Goal: Use online tool/utility: Utilize a website feature to perform a specific function

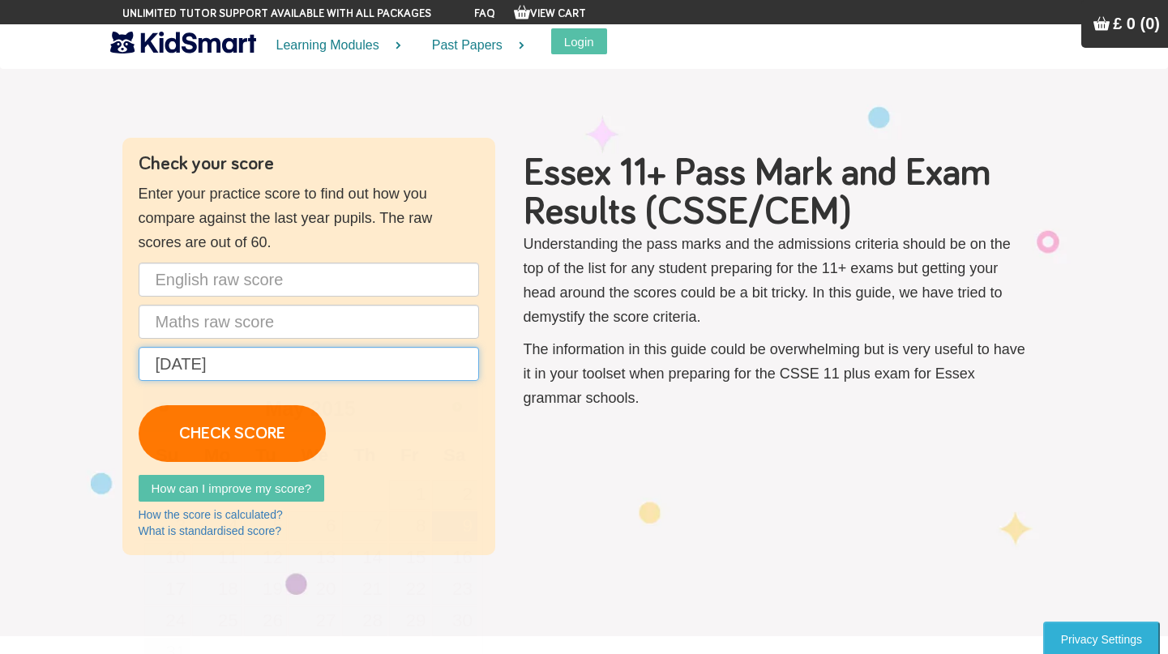
click at [263, 366] on input "[DATE]" at bounding box center [309, 364] width 340 height 34
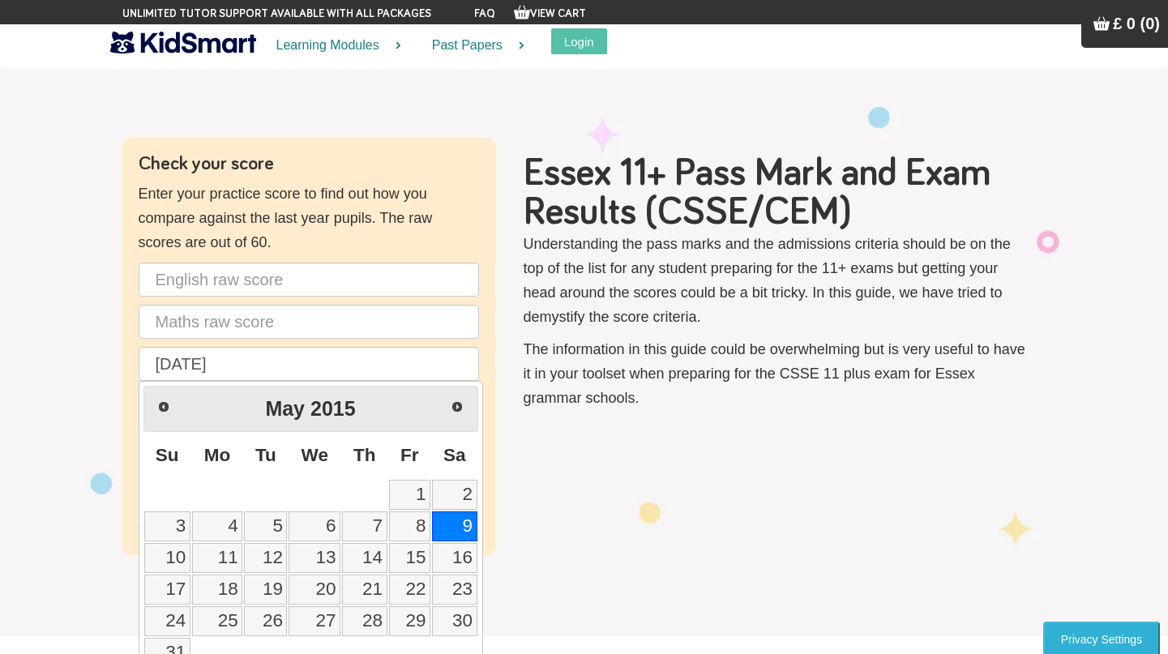
click at [464, 536] on link "9" at bounding box center [454, 526] width 45 height 30
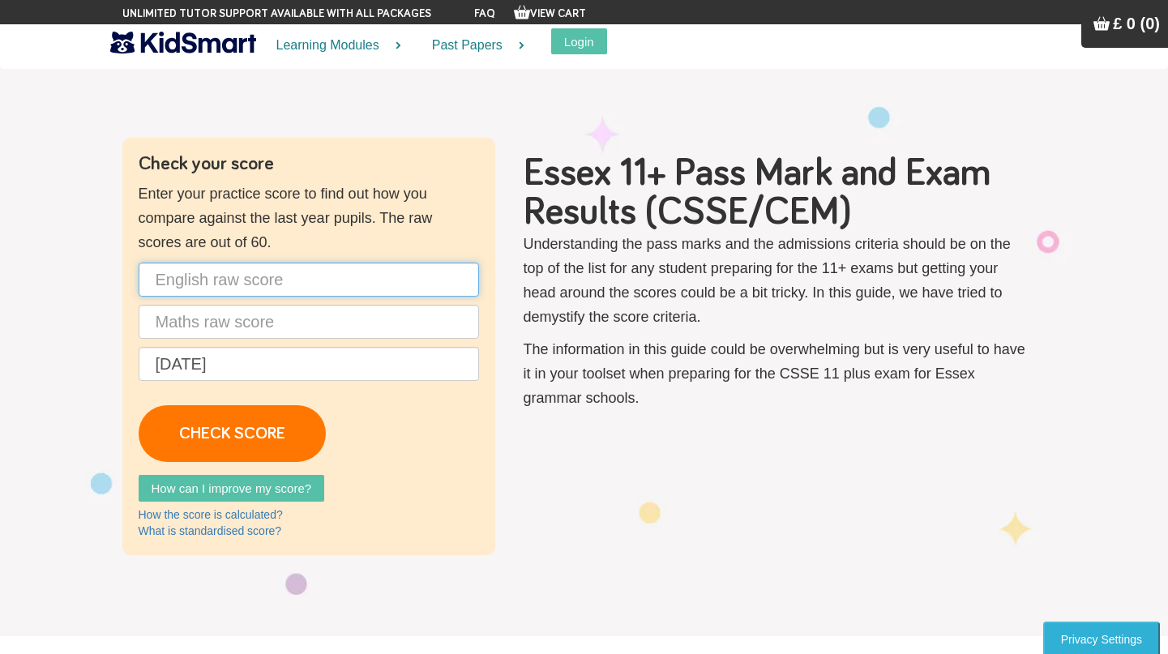
click at [226, 284] on input "text" at bounding box center [309, 280] width 340 height 34
type input "40"
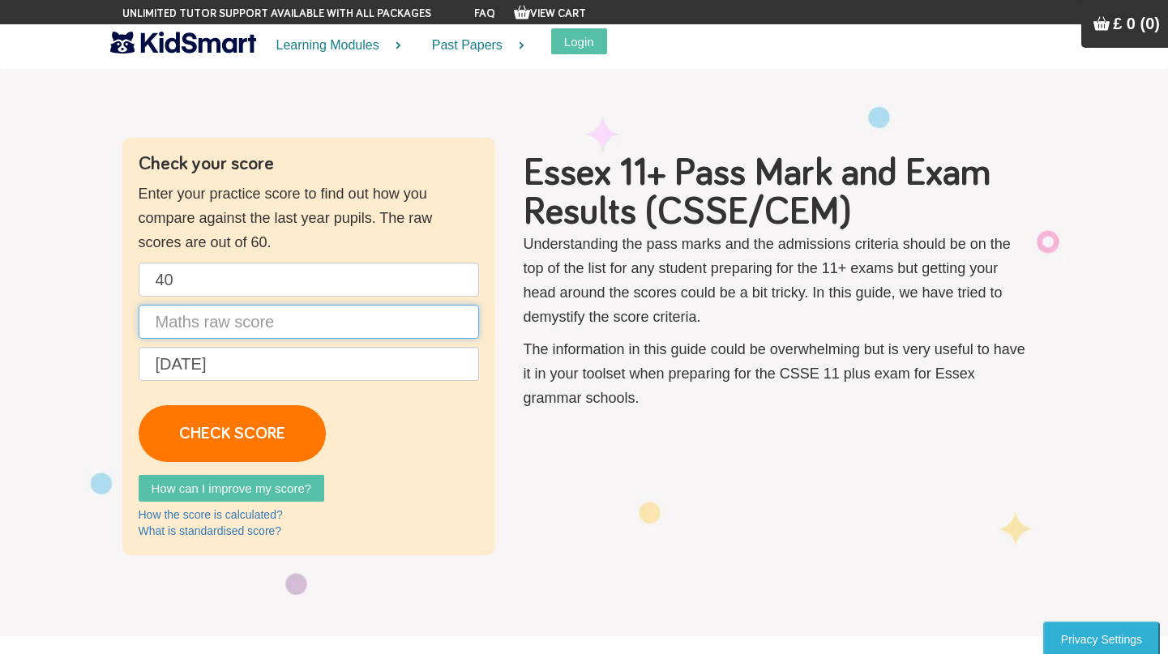
click at [242, 325] on input "text" at bounding box center [309, 322] width 340 height 34
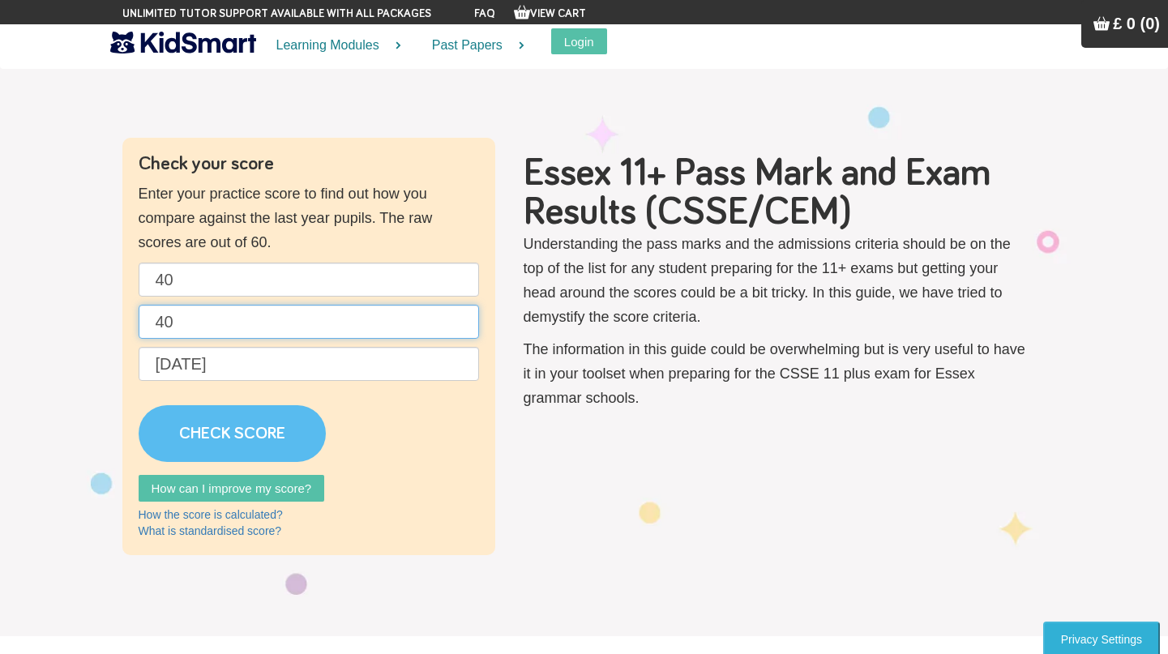
type input "40"
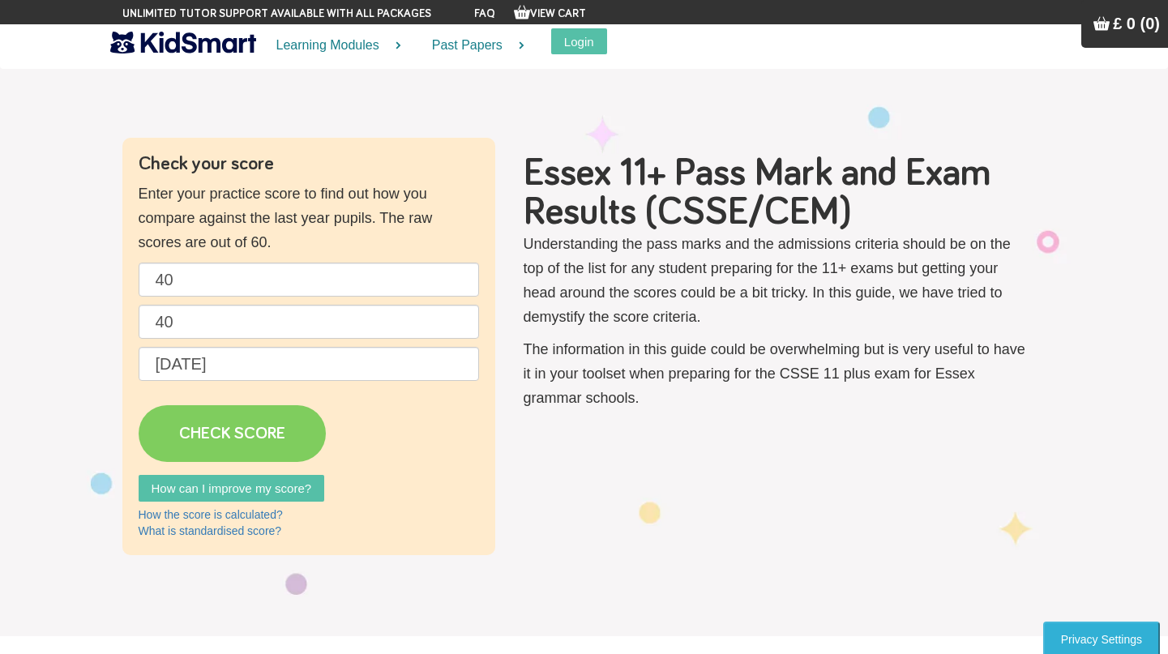
click at [263, 433] on link "CHECK SCORE" at bounding box center [232, 433] width 187 height 57
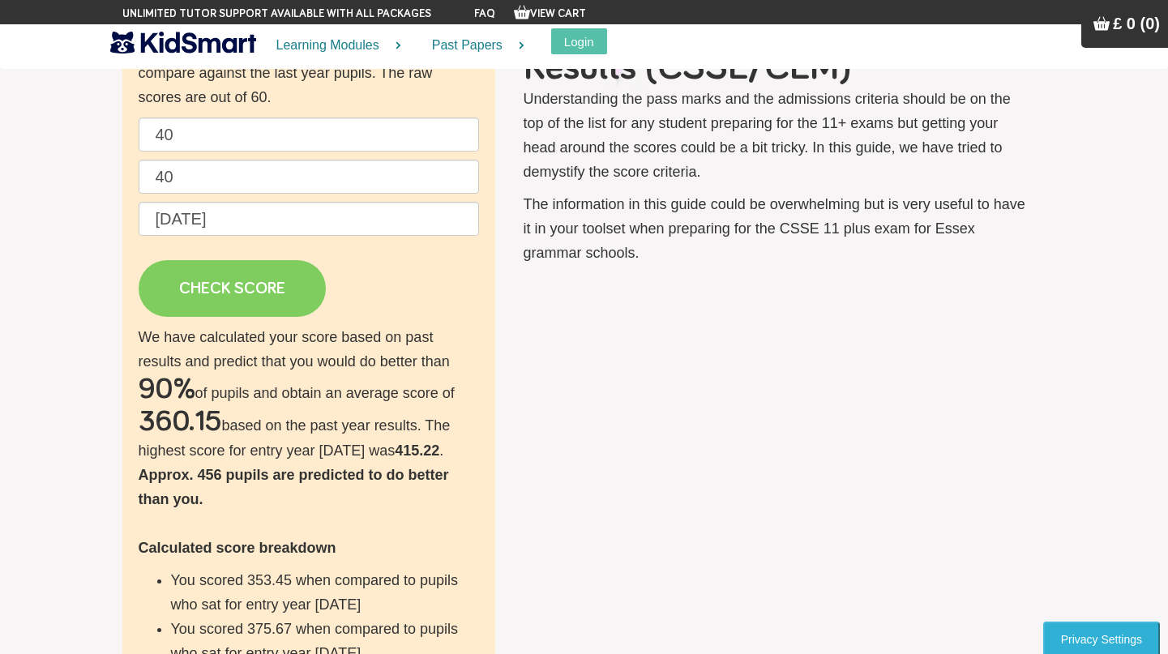
scroll to position [135, 0]
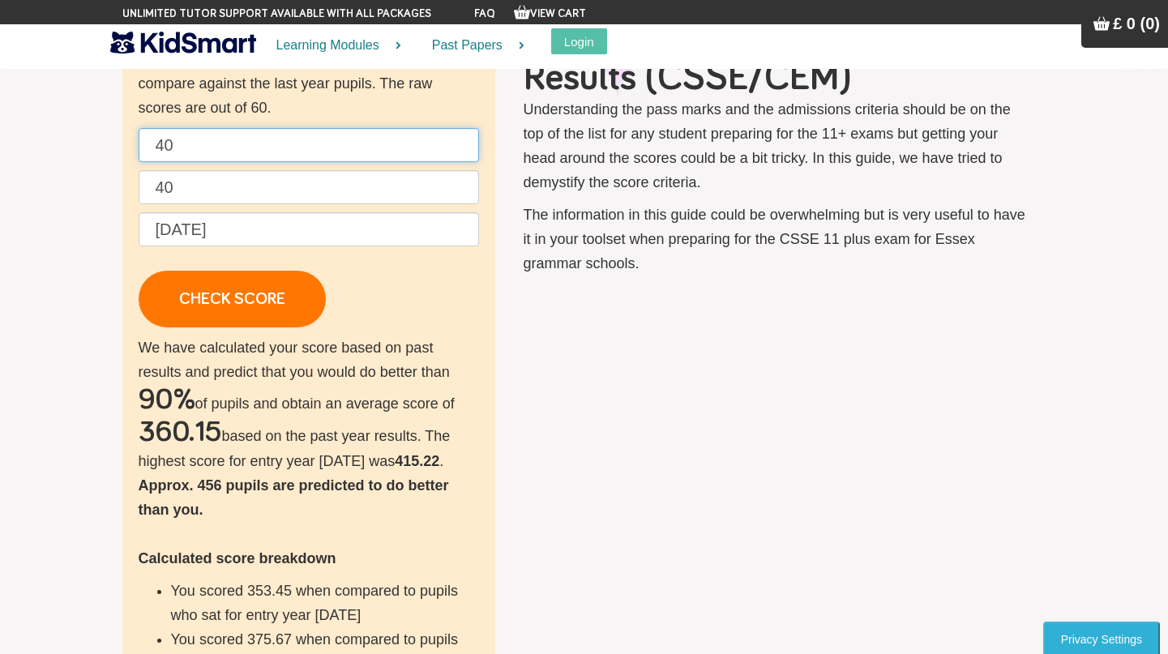
click at [217, 140] on input "40" at bounding box center [309, 145] width 340 height 34
type input "4"
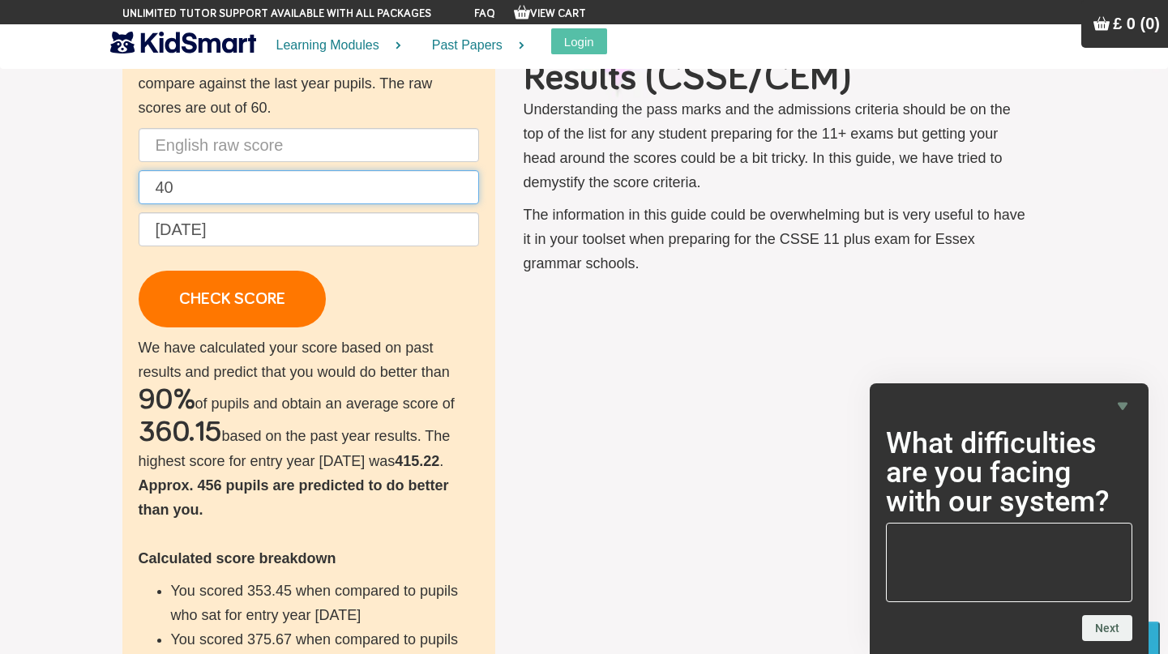
click at [217, 175] on input "40" at bounding box center [309, 187] width 340 height 34
click at [217, 186] on input "40" at bounding box center [309, 187] width 340 height 34
type input "32"
click at [205, 143] on input "text" at bounding box center [309, 145] width 340 height 34
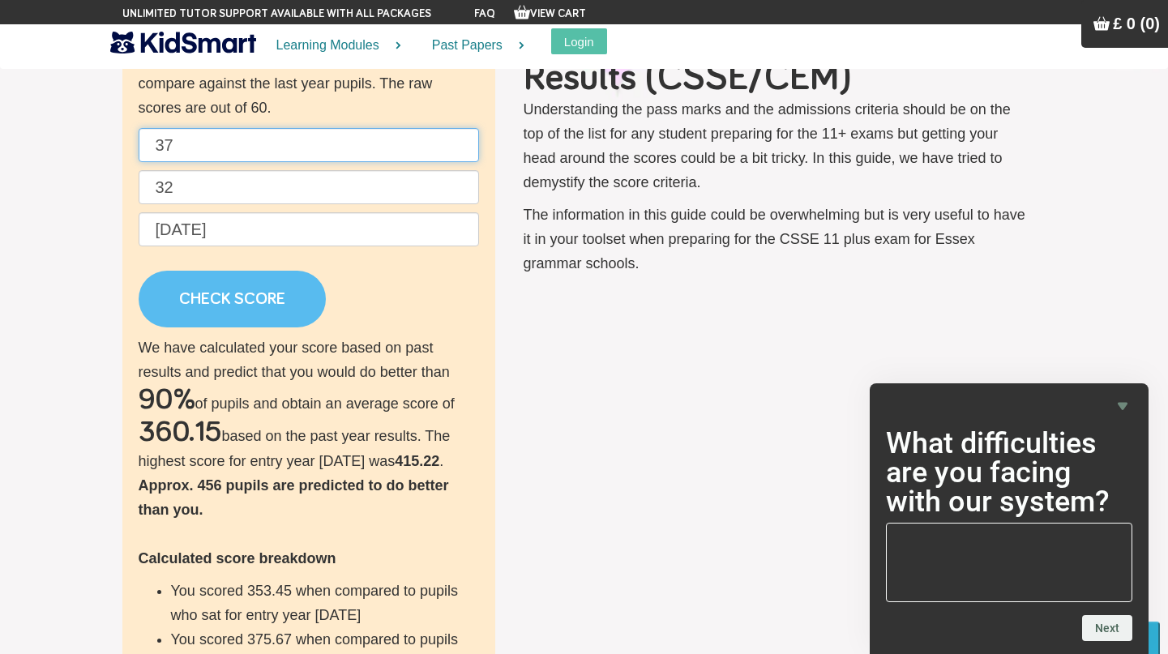
type input "37"
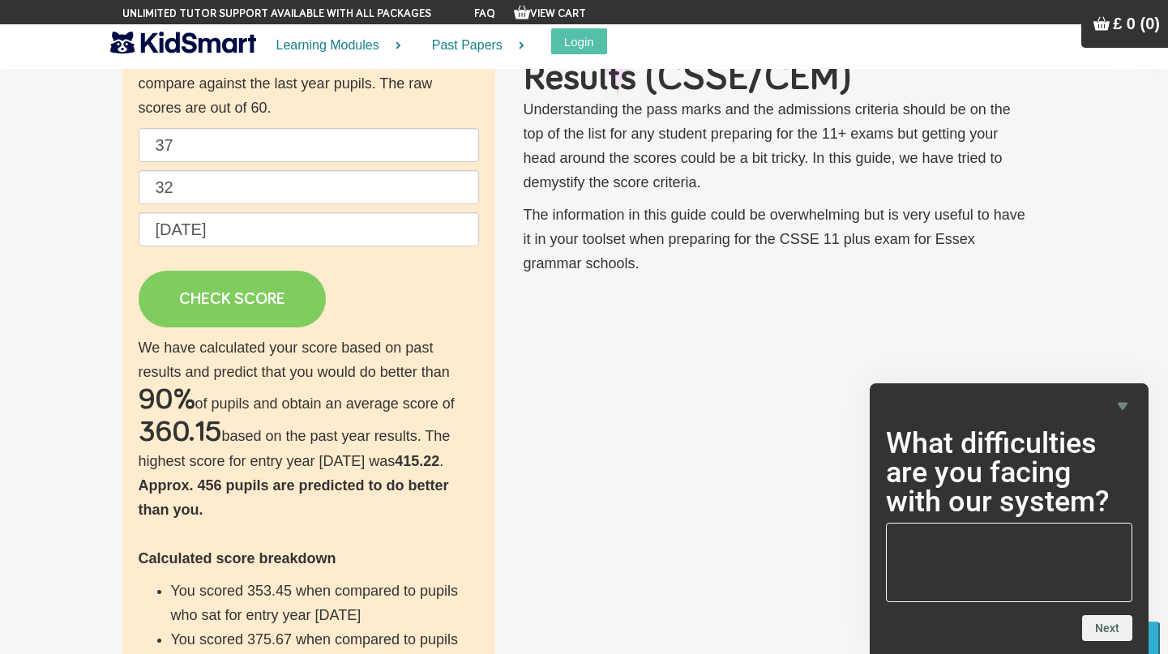
click at [225, 297] on link "CHECK SCORE" at bounding box center [232, 299] width 187 height 57
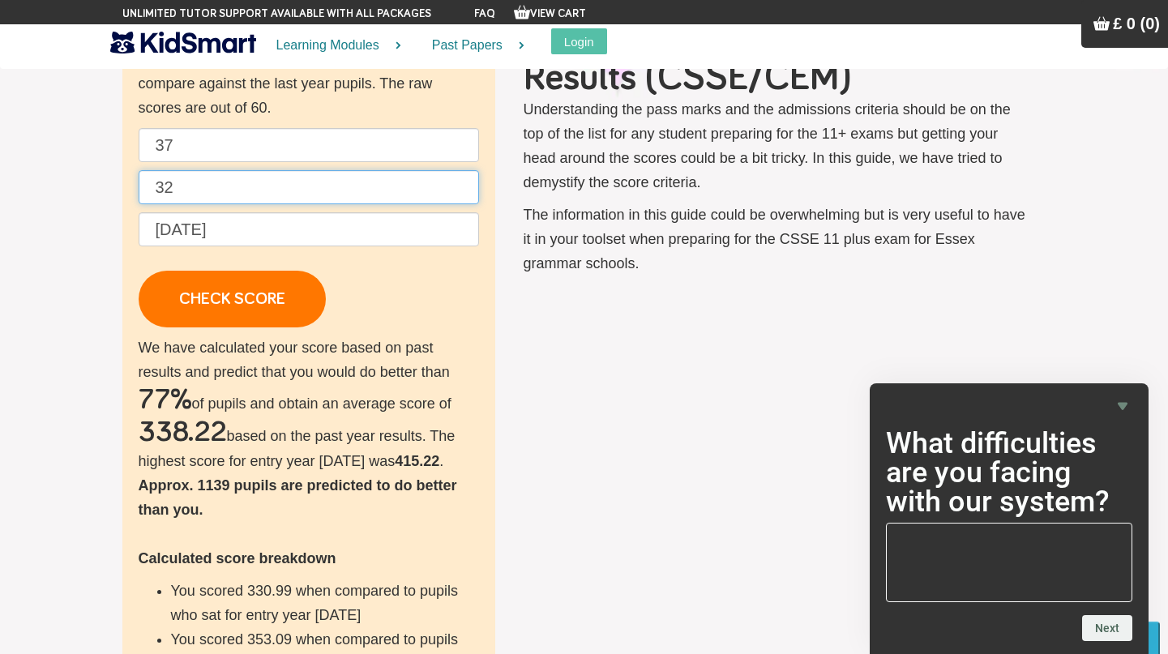
click at [229, 194] on input "32" at bounding box center [309, 187] width 340 height 34
type input "35"
click at [212, 148] on input "37" at bounding box center [309, 145] width 340 height 34
type input "3"
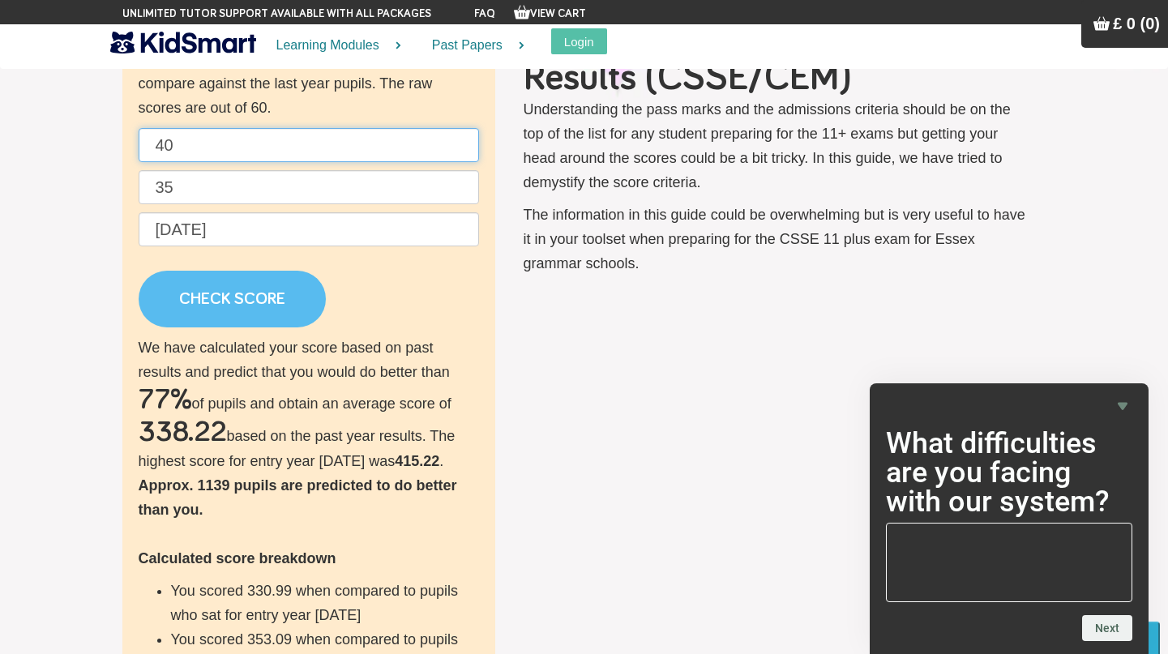
type input "40"
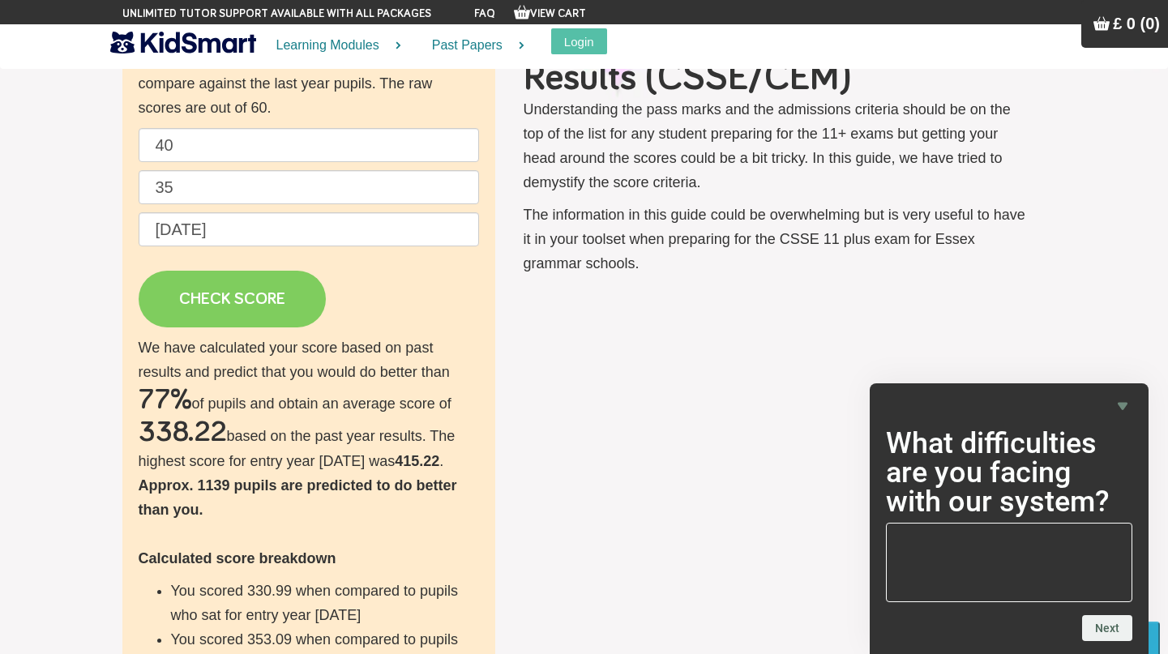
click at [237, 302] on link "CHECK SCORE" at bounding box center [232, 299] width 187 height 57
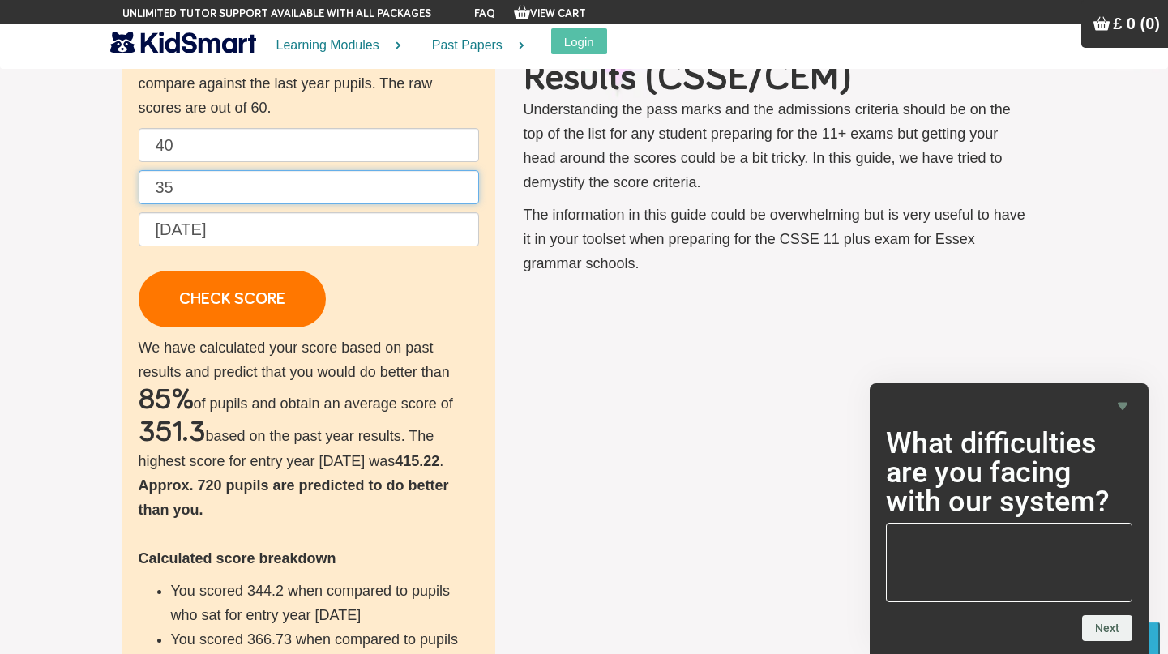
click at [223, 186] on input "35" at bounding box center [309, 187] width 340 height 34
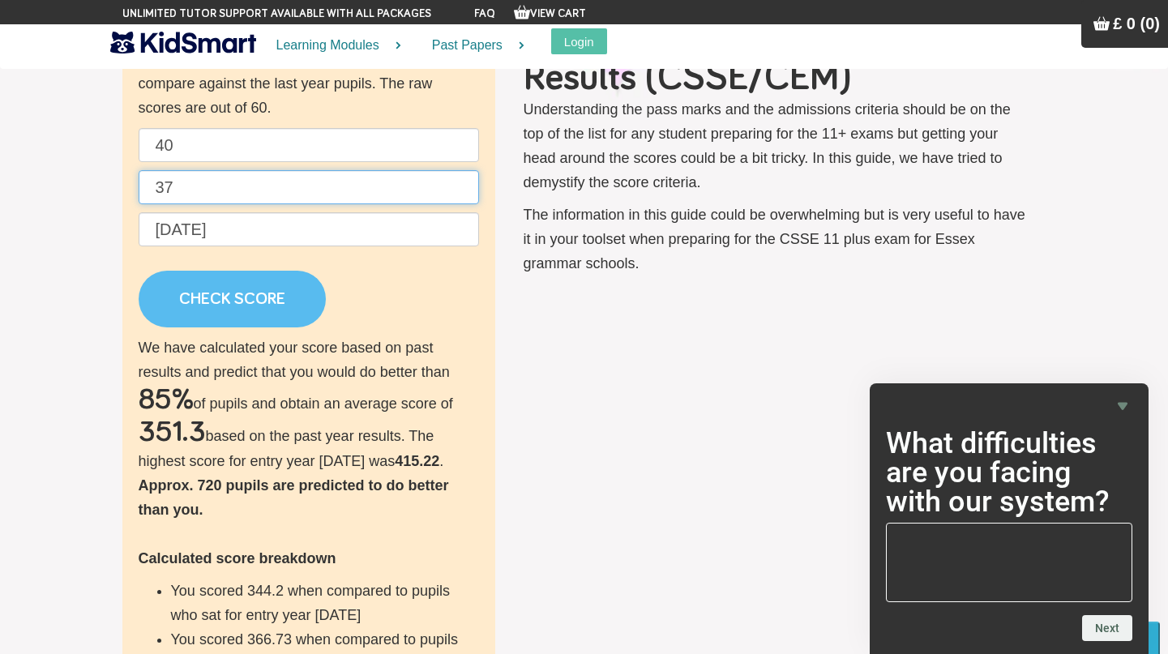
type input "37"
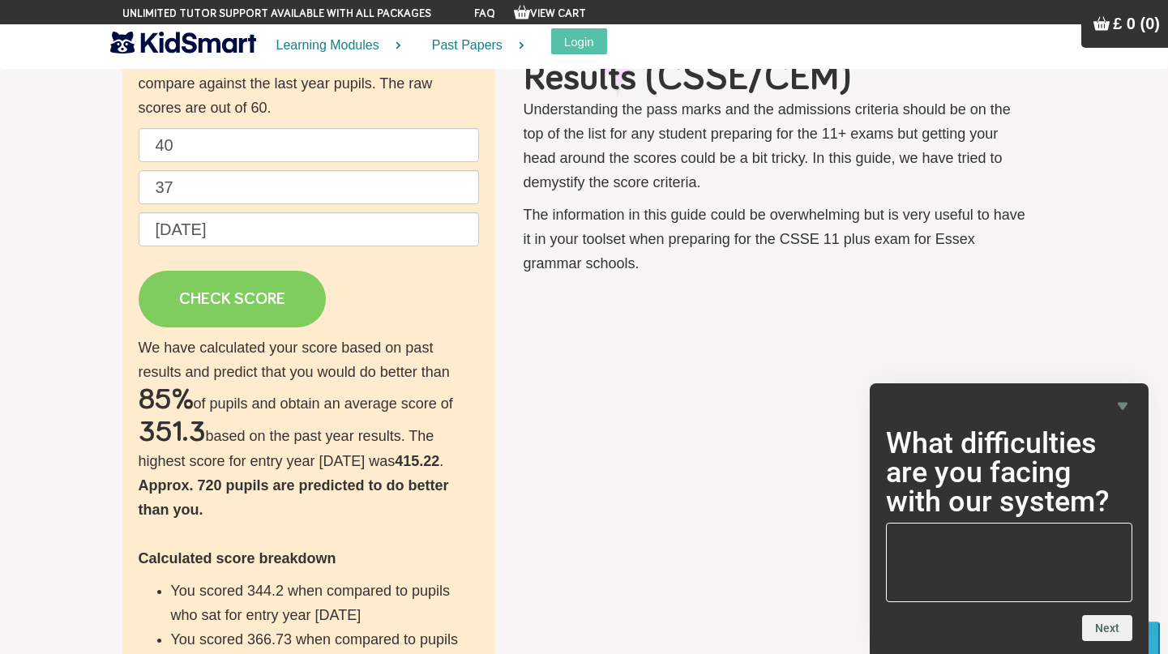
click at [214, 293] on link "CHECK SCORE" at bounding box center [232, 299] width 187 height 57
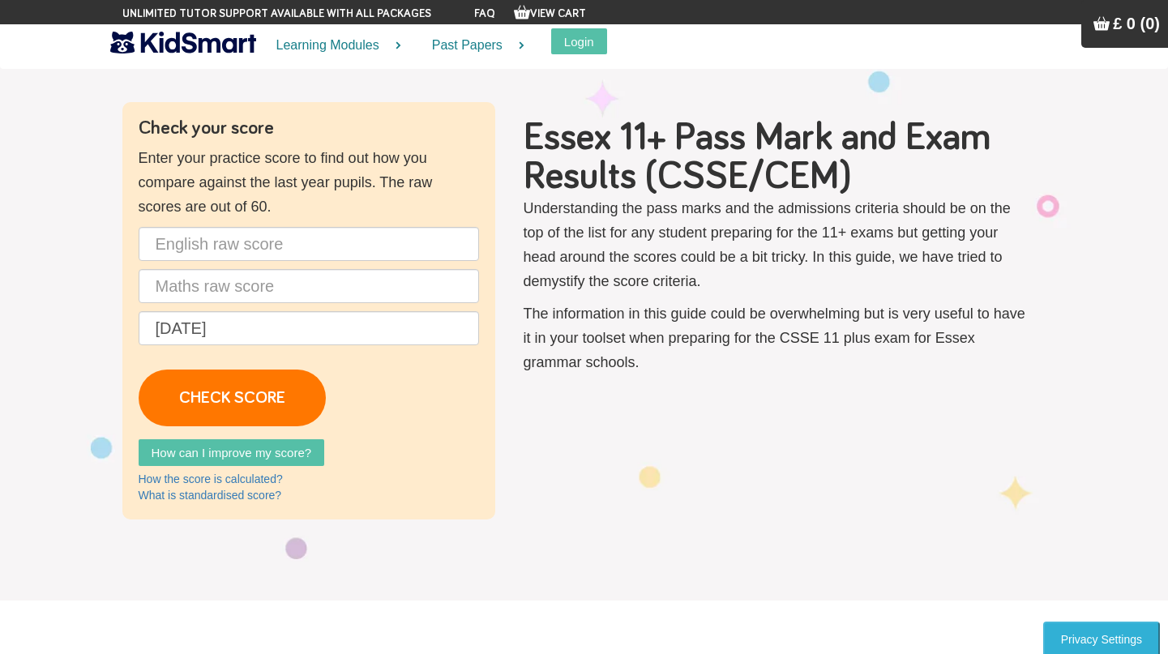
scroll to position [22, 0]
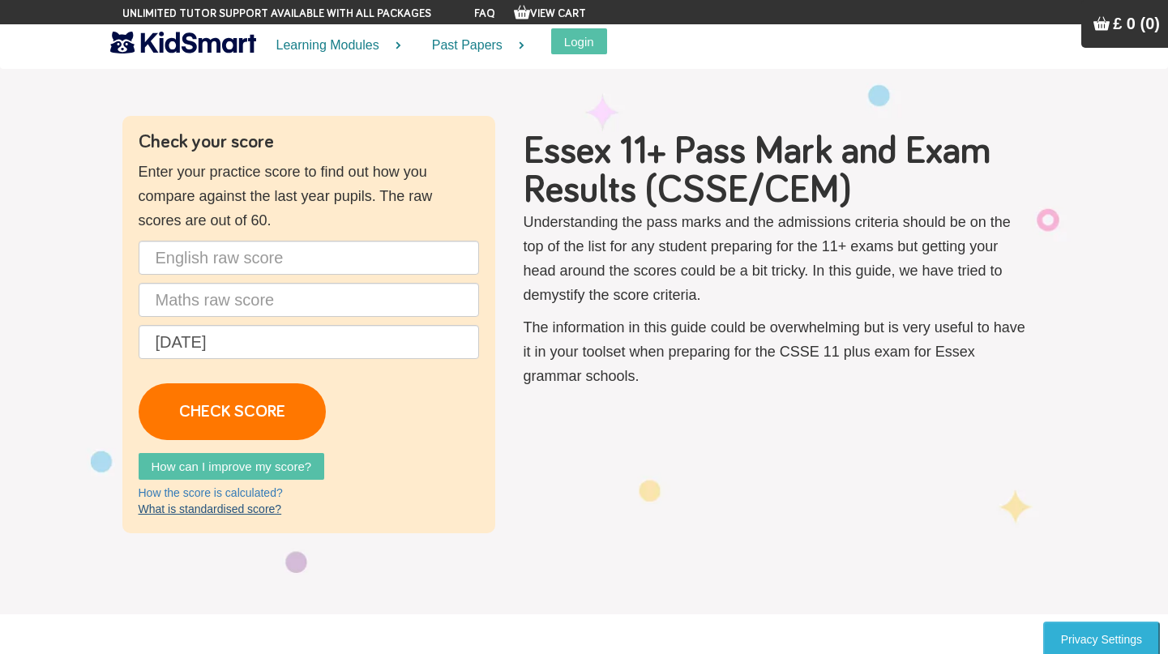
click at [260, 514] on link "What is standardised score?" at bounding box center [210, 509] width 143 height 13
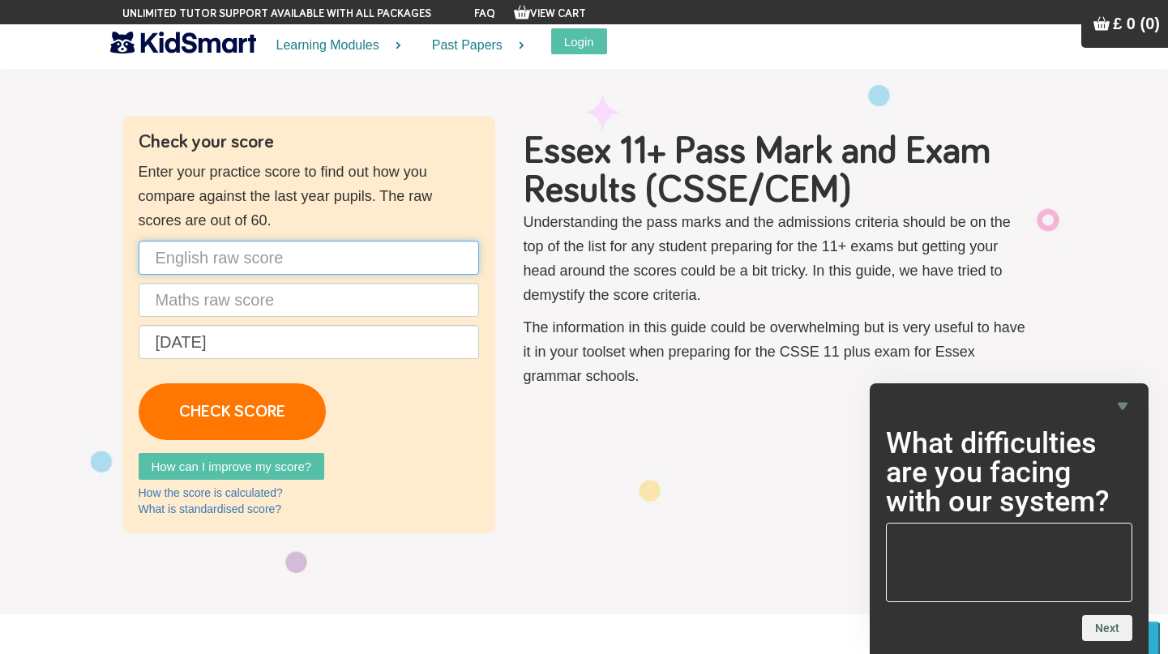
click at [249, 247] on input "text" at bounding box center [309, 258] width 340 height 34
type input "36"
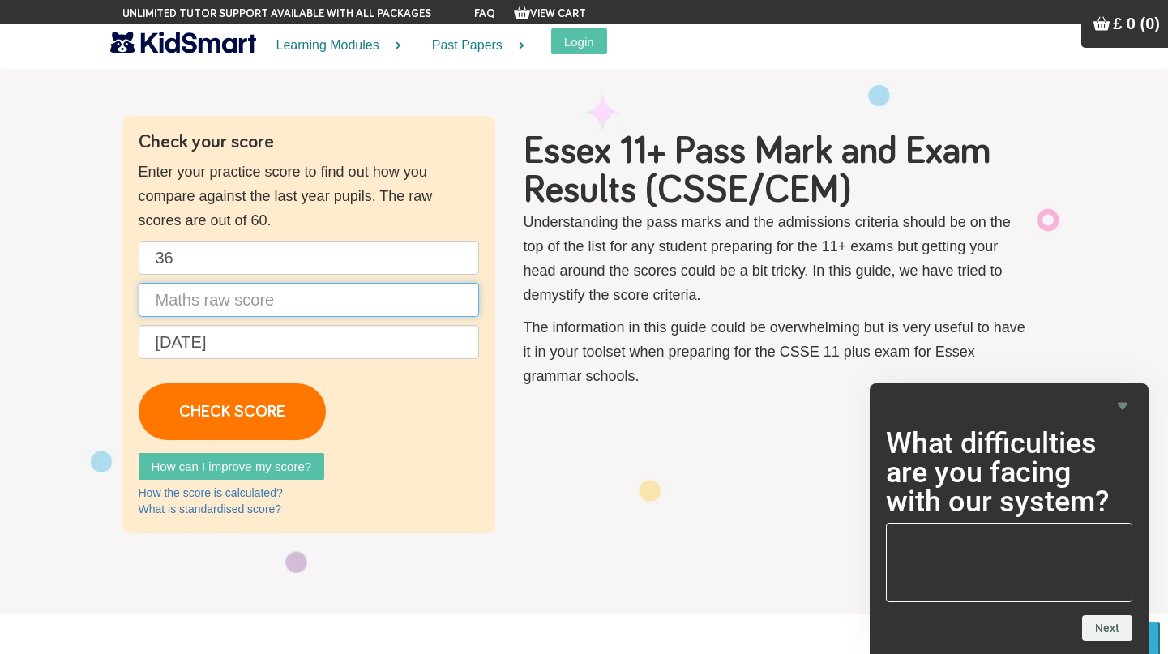
click at [250, 304] on input "text" at bounding box center [309, 300] width 340 height 34
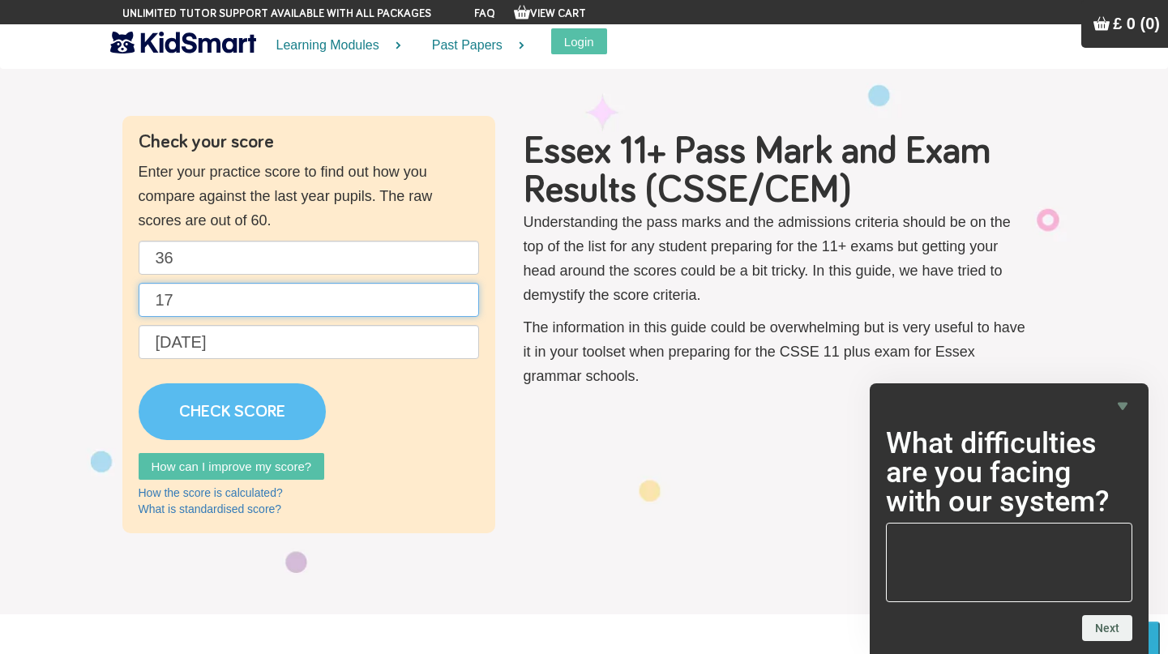
type input "17"
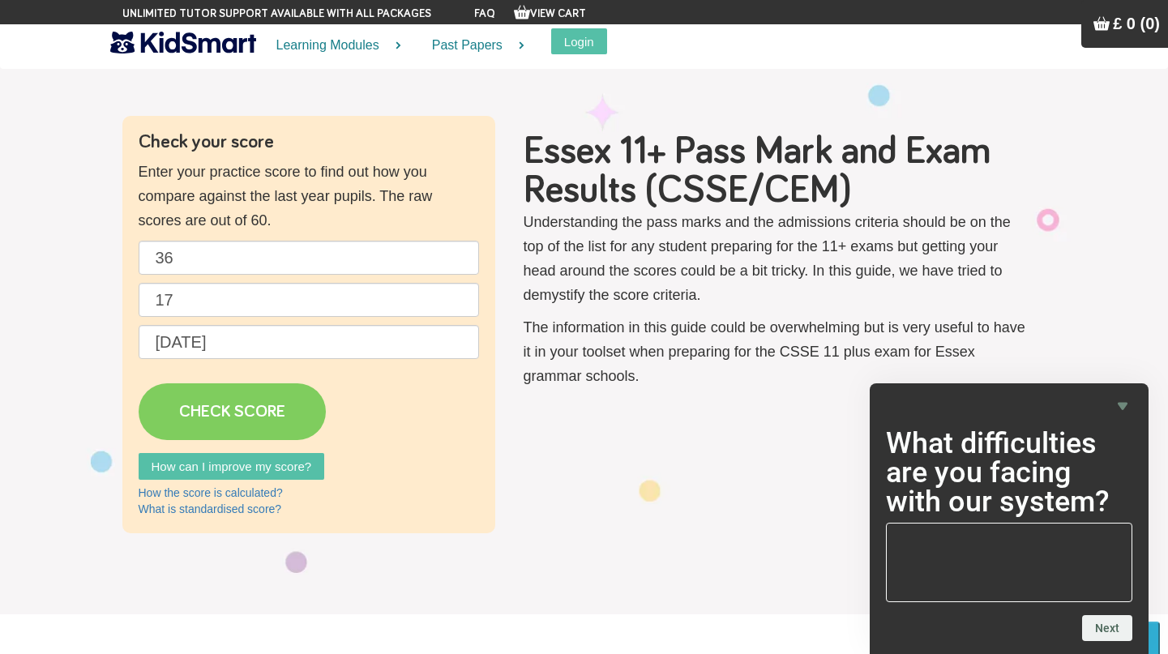
click at [225, 422] on link "CHECK SCORE" at bounding box center [232, 411] width 187 height 57
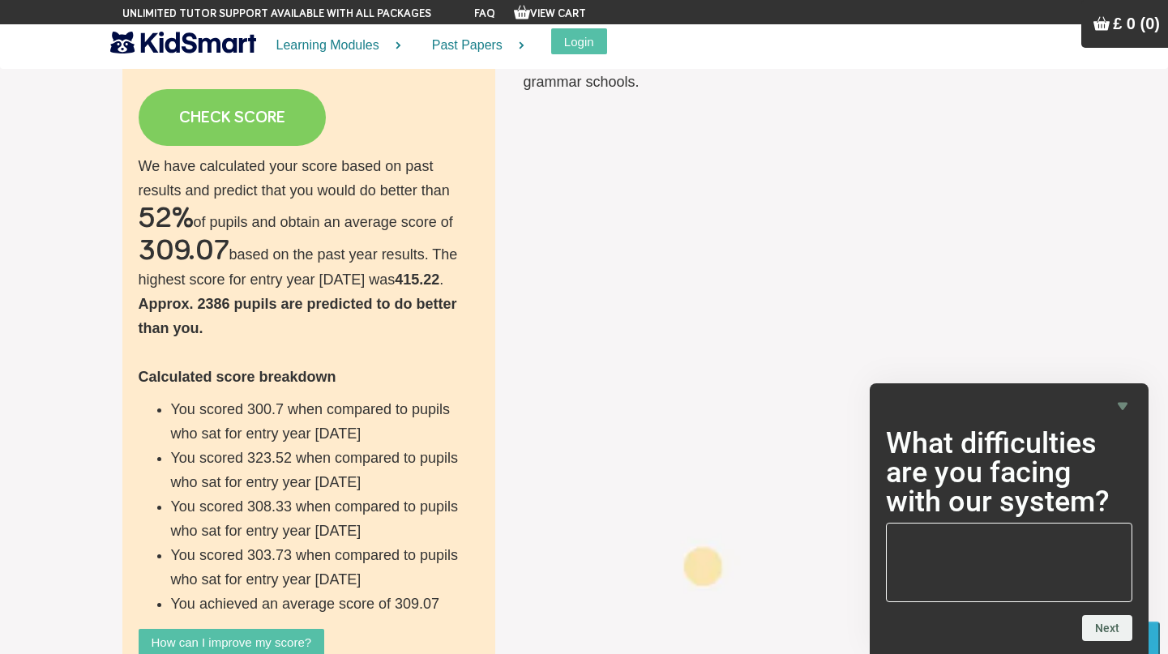
scroll to position [0, 0]
